Goal: Find specific page/section: Find specific page/section

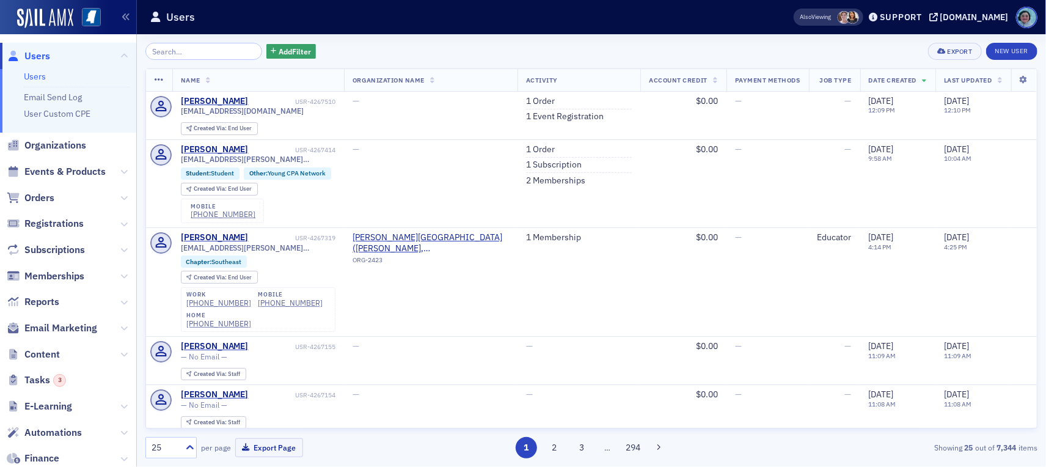
click at [230, 52] on input "search" at bounding box center [203, 51] width 117 height 17
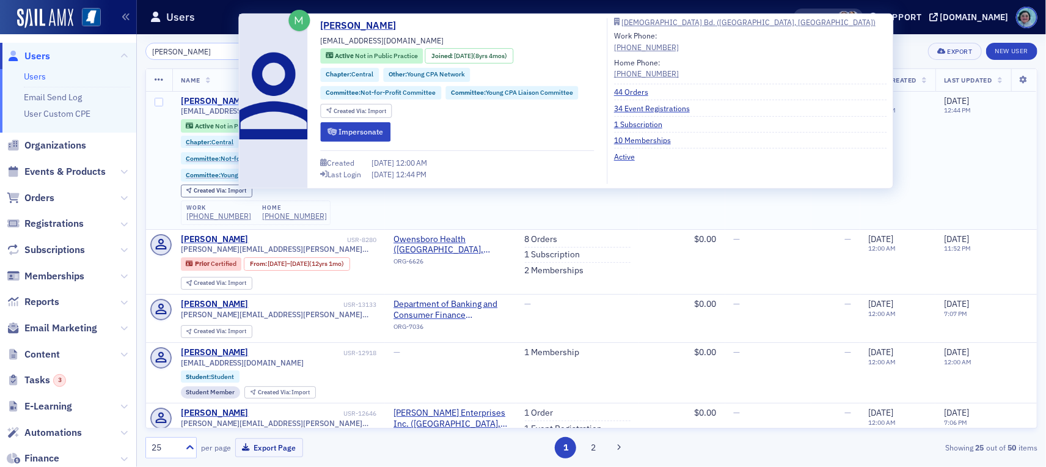
type input "[PERSON_NAME]"
click at [222, 104] on div "[PERSON_NAME]" at bounding box center [215, 101] width 68 height 11
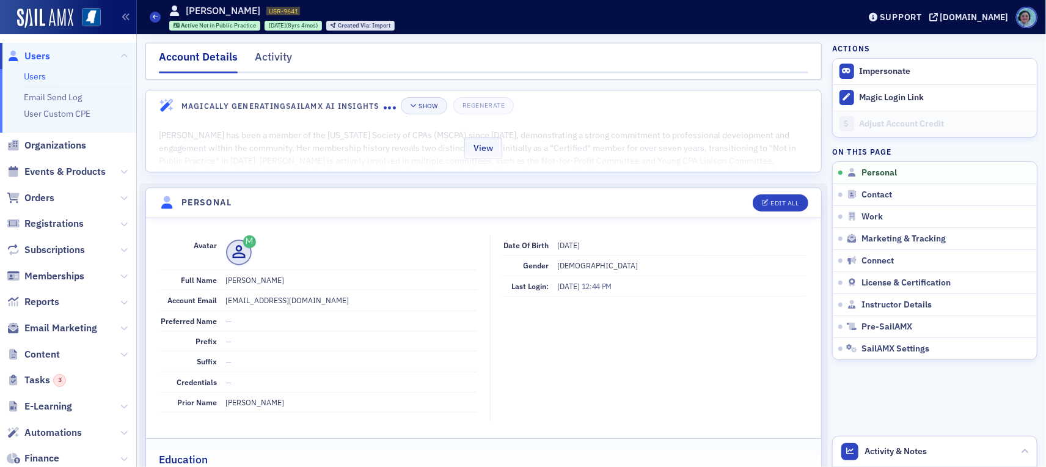
click at [514, 166] on div "View" at bounding box center [483, 145] width 675 height 51
